Goal: Check status: Check status

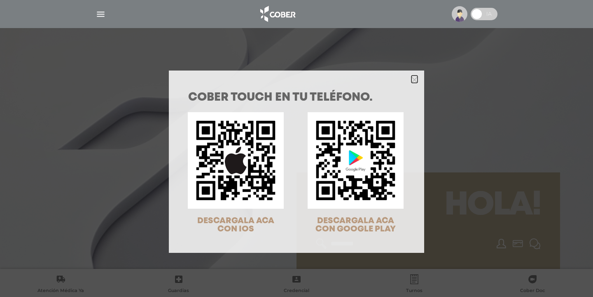
click at [416, 80] on icon "Close" at bounding box center [415, 80] width 6 height 6
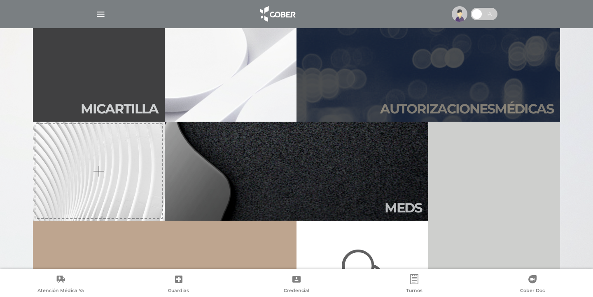
scroll to position [244, 0]
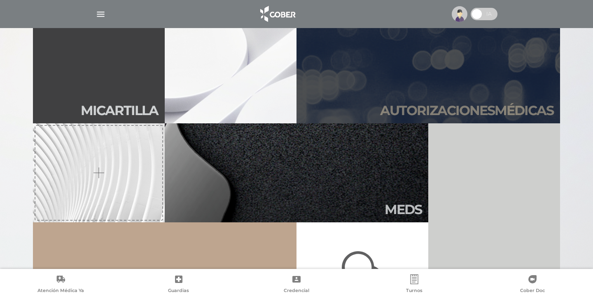
click at [434, 96] on link "Autori zaciones médicas" at bounding box center [429, 73] width 264 height 99
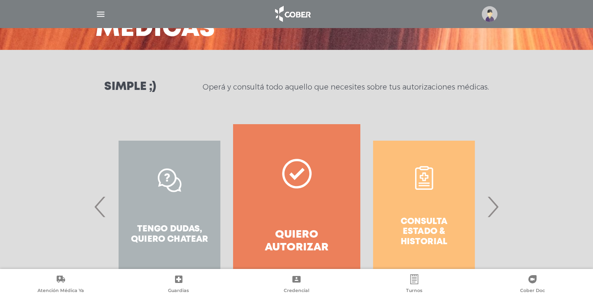
scroll to position [88, 0]
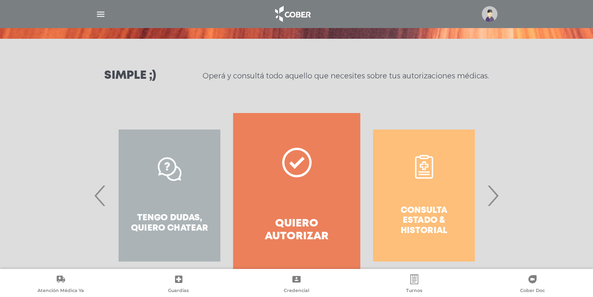
click at [493, 196] on span "›" at bounding box center [493, 195] width 16 height 45
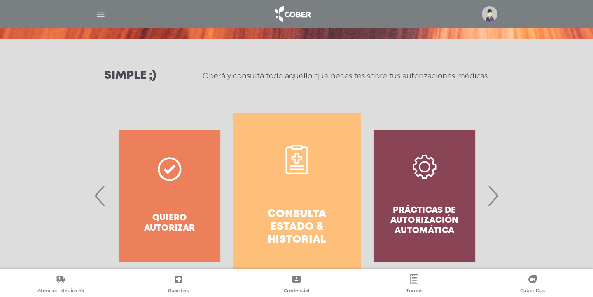
click at [288, 191] on link "Consulta estado & historial" at bounding box center [296, 195] width 127 height 165
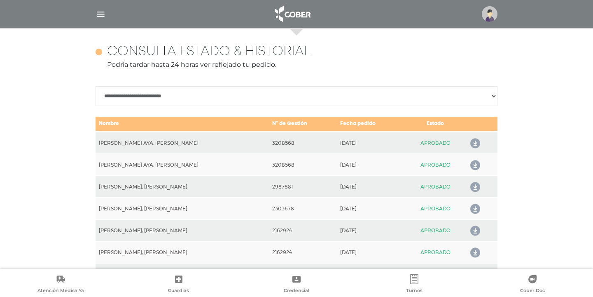
scroll to position [366, 0]
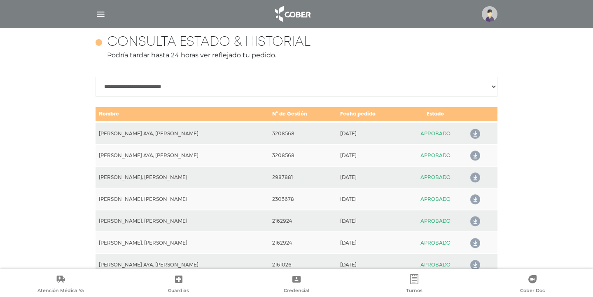
click at [469, 133] on icon at bounding box center [473, 133] width 13 height 13
